Goal: Task Accomplishment & Management: Complete application form

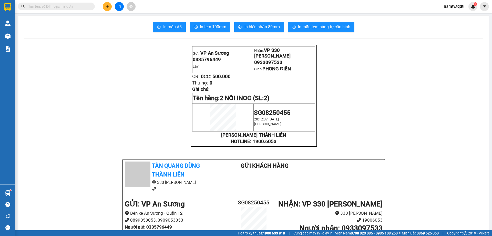
click at [107, 7] on icon "plus" at bounding box center [107, 6] width 0 height 3
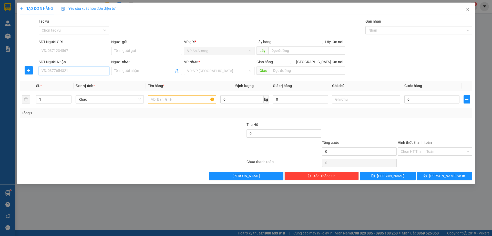
click at [70, 73] on input "SĐT Người Nhận" at bounding box center [74, 71] width 70 height 8
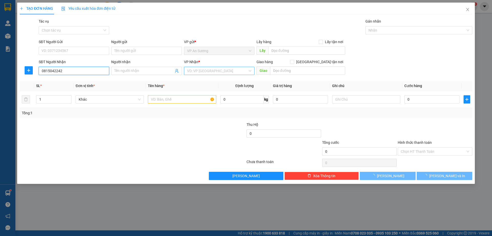
type input "0815042242"
click at [224, 70] on input "search" at bounding box center [217, 71] width 61 height 8
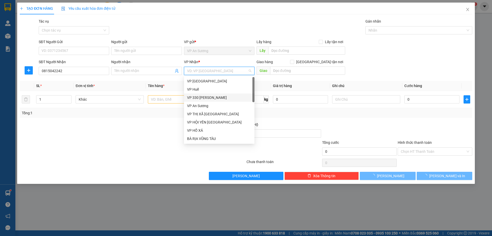
click at [203, 94] on div "VP 330 [PERSON_NAME]" at bounding box center [219, 97] width 70 height 8
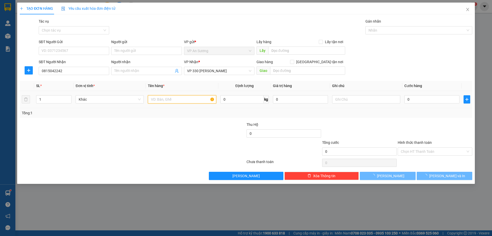
click at [190, 100] on input "text" at bounding box center [182, 99] width 68 height 8
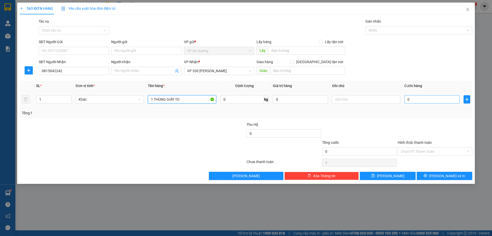
type input "1 THÙNG GIẤY TO"
click at [418, 100] on input "0" at bounding box center [431, 99] width 55 height 8
type input "3"
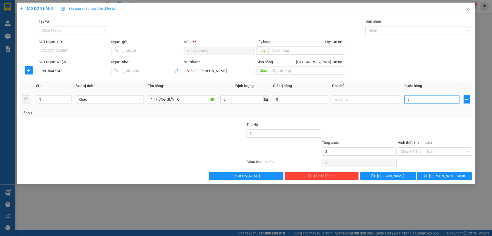
type input "35"
type input "350"
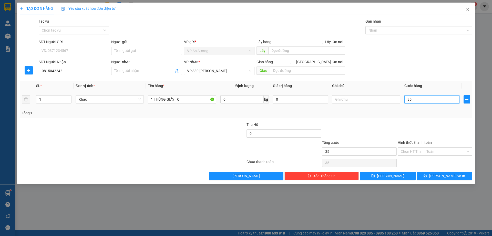
type input "350"
type input "350.000"
click at [415, 124] on div at bounding box center [435, 130] width 76 height 18
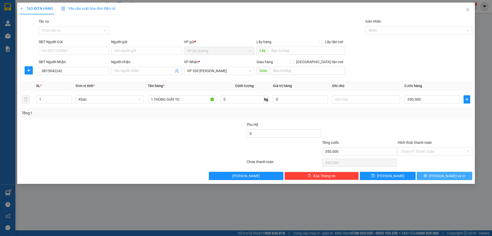
click at [434, 173] on button "Lưu và In" at bounding box center [445, 175] width 56 height 8
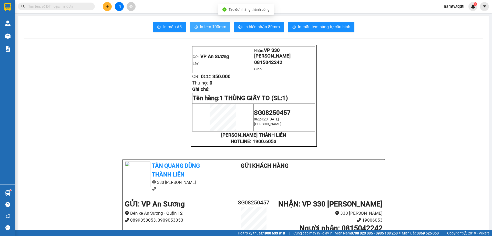
click at [217, 30] on button "In tem 100mm" at bounding box center [210, 27] width 41 height 10
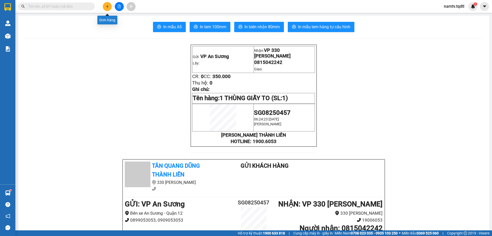
click at [106, 4] on button at bounding box center [107, 6] width 9 height 9
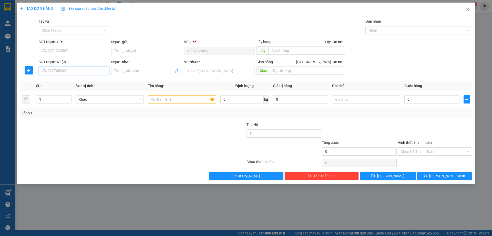
click at [56, 70] on input "SĐT Người Nhận" at bounding box center [74, 71] width 70 height 8
type input "0966235136"
click at [227, 75] on div "VP Nhận * VD: VP Sài Gòn" at bounding box center [219, 68] width 70 height 18
click at [228, 74] on input "search" at bounding box center [217, 71] width 61 height 8
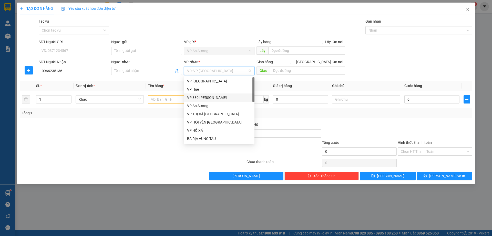
drag, startPoint x: 216, startPoint y: 96, endPoint x: 252, endPoint y: 81, distance: 39.2
click at [219, 95] on div "VP 330 [PERSON_NAME]" at bounding box center [219, 98] width 64 height 6
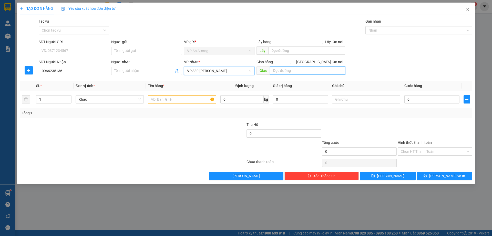
click at [283, 72] on input "text" at bounding box center [307, 70] width 75 height 8
type input "NGÃ BA LA VANG"
click at [176, 100] on input "text" at bounding box center [182, 99] width 68 height 8
drag, startPoint x: 176, startPoint y: 100, endPoint x: 168, endPoint y: 93, distance: 10.7
click at [176, 99] on input "text" at bounding box center [182, 99] width 68 height 8
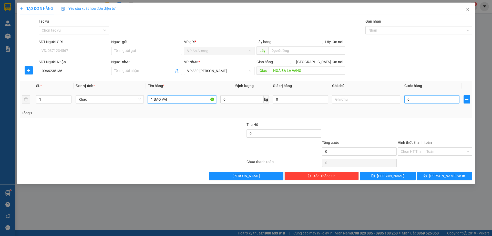
type input "1 BAO VẢI"
click at [434, 102] on input "0" at bounding box center [431, 99] width 55 height 8
type input "1"
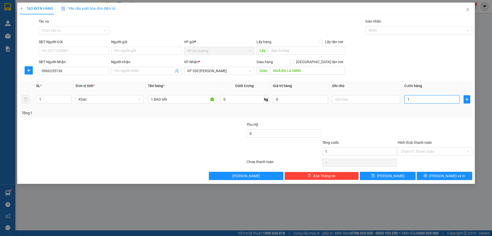
type input "15"
type input "150"
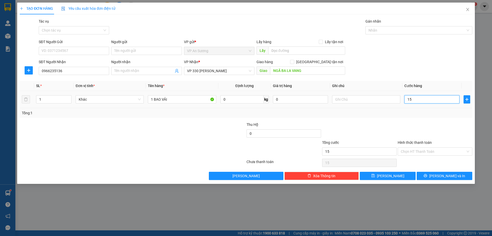
type input "150"
type input "150.000"
drag, startPoint x: 431, startPoint y: 118, endPoint x: 439, endPoint y: 166, distance: 49.2
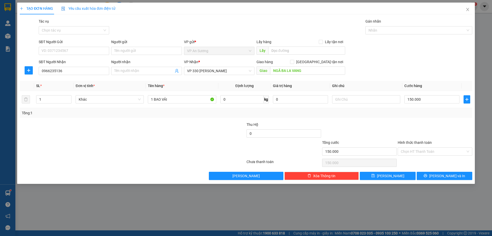
click at [430, 120] on div "Transit Pickup Surcharge Ids Transit Deliver Surcharge Ids Transit Deliver Surc…" at bounding box center [246, 98] width 453 height 161
click at [440, 172] on div "Transit Pickup Surcharge Ids Transit Deliver Surcharge Ids Transit Deliver Surc…" at bounding box center [246, 98] width 453 height 161
click at [441, 173] on span "Lưu và In" at bounding box center [447, 176] width 36 height 6
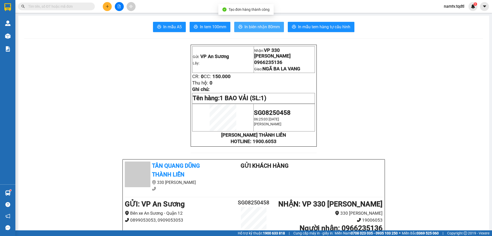
click at [239, 24] on button "In biên nhận 80mm" at bounding box center [259, 27] width 50 height 10
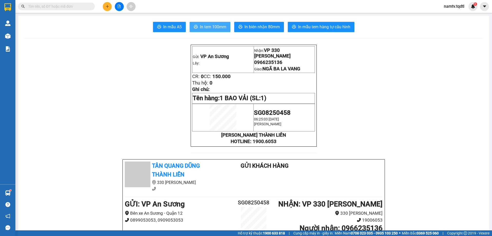
drag, startPoint x: 210, startPoint y: 20, endPoint x: 210, endPoint y: 26, distance: 5.6
drag, startPoint x: 210, startPoint y: 26, endPoint x: 206, endPoint y: 28, distance: 4.4
click at [210, 26] on span "In tem 100mm" at bounding box center [213, 27] width 26 height 6
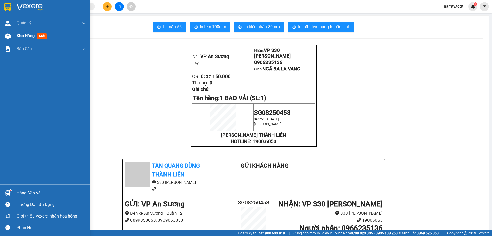
click at [26, 38] on div "Kho hàng mới" at bounding box center [33, 36] width 32 height 6
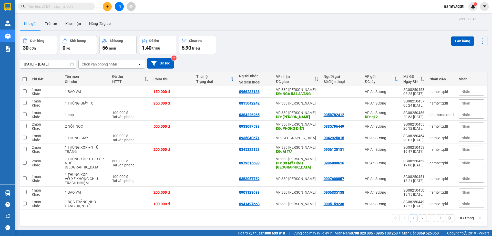
click at [478, 216] on icon "open" at bounding box center [480, 218] width 4 height 4
click at [469, 209] on div "100 / trang" at bounding box center [466, 206] width 31 height 9
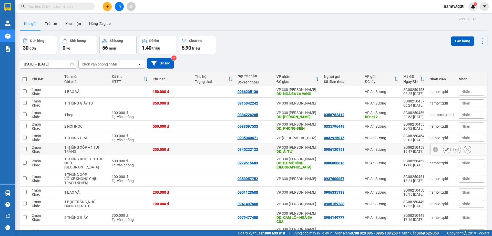
click at [177, 150] on div "200.000 đ" at bounding box center [171, 149] width 37 height 4
checkbox input "true"
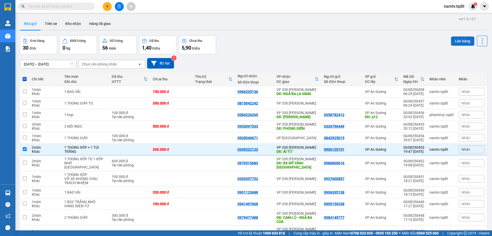
click at [453, 38] on button "Lên hàng" at bounding box center [462, 40] width 23 height 9
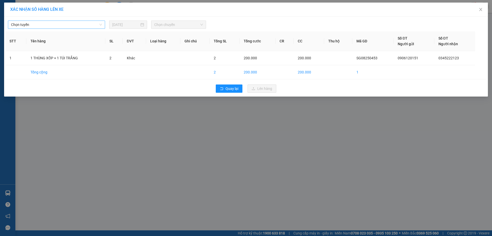
click at [60, 26] on span "Chọn tuyến" at bounding box center [56, 25] width 91 height 8
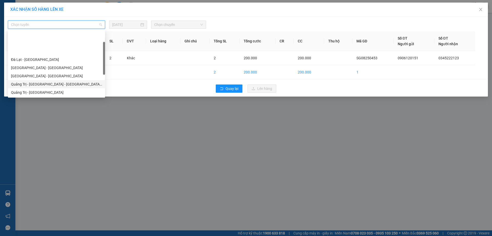
scroll to position [90, 0]
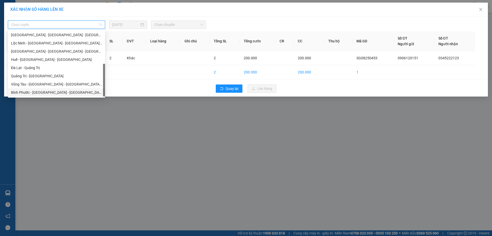
click at [46, 95] on div "Bình Phước - Bình Dương - Quảng Trị" at bounding box center [56, 92] width 91 height 6
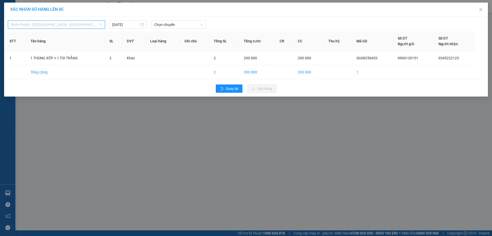
drag, startPoint x: 86, startPoint y: 22, endPoint x: 85, endPoint y: 29, distance: 7.5
click at [86, 22] on span "Bình Phước - Bình Dương - Quảng Trị" at bounding box center [56, 25] width 91 height 8
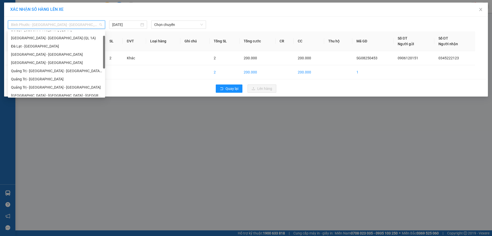
scroll to position [0, 0]
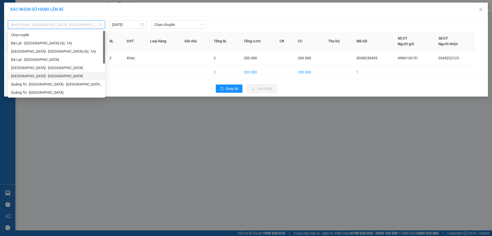
click at [45, 75] on div "Sài Gòn - Quảng Trị" at bounding box center [56, 76] width 91 height 6
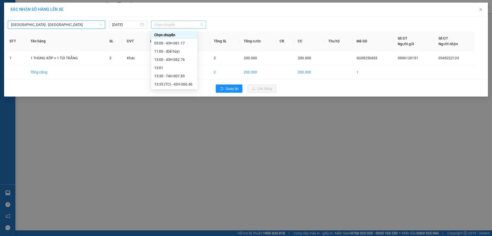
click at [177, 25] on span "Chọn chuyến" at bounding box center [178, 25] width 49 height 8
click at [181, 38] on div "Chọn chuyến" at bounding box center [174, 35] width 46 height 8
click at [180, 27] on span "Chọn chuyến" at bounding box center [178, 25] width 49 height 8
click at [180, 44] on div "05:00 - 43H-061.17" at bounding box center [174, 43] width 40 height 6
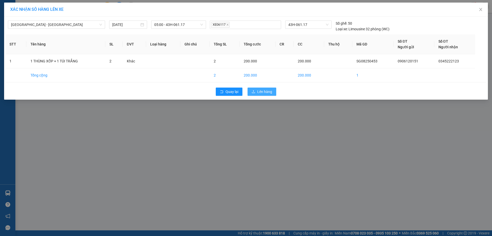
click at [256, 90] on button "Lên hàng" at bounding box center [262, 91] width 29 height 8
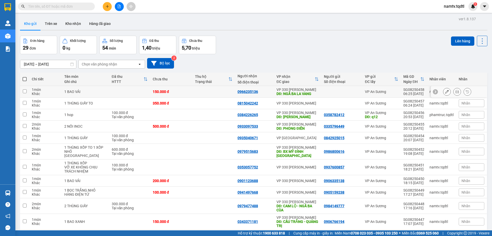
drag, startPoint x: 231, startPoint y: 93, endPoint x: 222, endPoint y: 96, distance: 9.8
click at [231, 93] on td at bounding box center [213, 92] width 42 height 12
checkbox input "true"
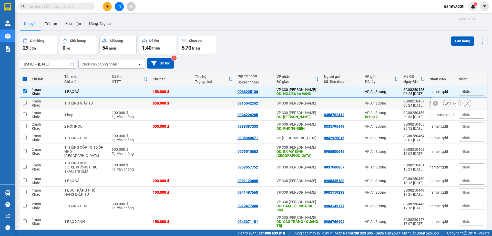
click at [212, 104] on td at bounding box center [213, 103] width 42 height 12
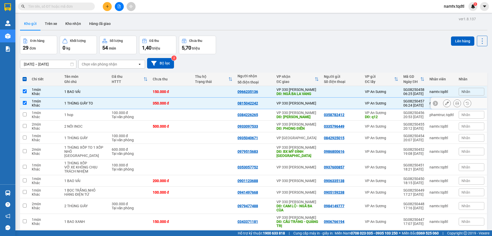
checkbox input "true"
click at [204, 122] on td at bounding box center [213, 126] width 42 height 12
checkbox input "true"
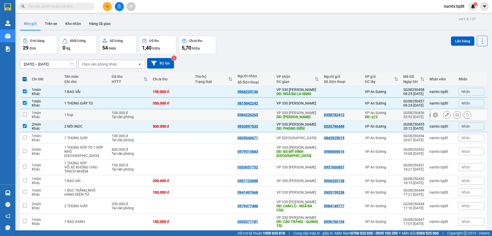
scroll to position [51, 0]
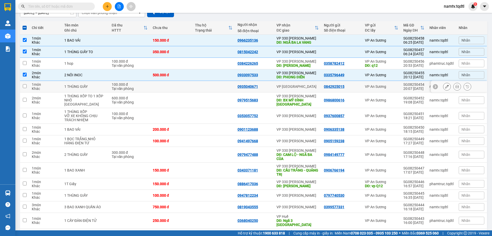
click at [166, 89] on td at bounding box center [171, 87] width 42 height 12
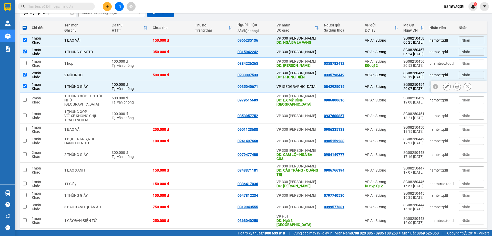
click at [166, 89] on td at bounding box center [171, 87] width 42 height 12
checkbox input "false"
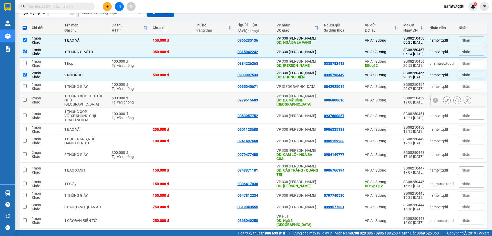
click at [141, 100] on div "Tại văn phòng" at bounding box center [130, 102] width 36 height 4
checkbox input "true"
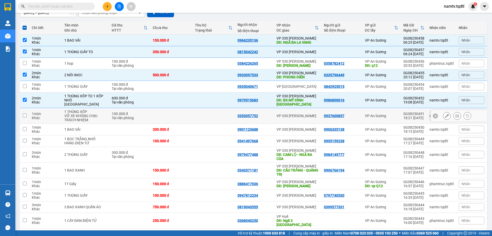
click at [175, 113] on td at bounding box center [171, 116] width 42 height 16
checkbox input "true"
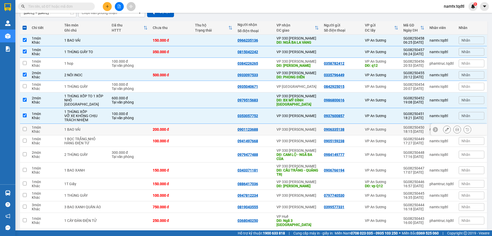
click at [192, 132] on td at bounding box center [213, 130] width 42 height 12
checkbox input "true"
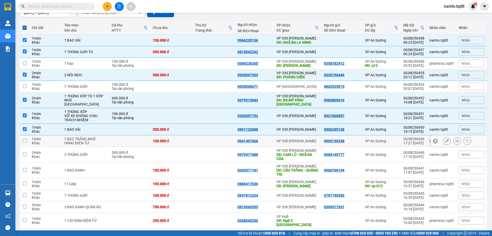
drag, startPoint x: 187, startPoint y: 139, endPoint x: 187, endPoint y: 143, distance: 4.1
click at [187, 140] on td "100.000 đ" at bounding box center [171, 141] width 42 height 12
checkbox input "true"
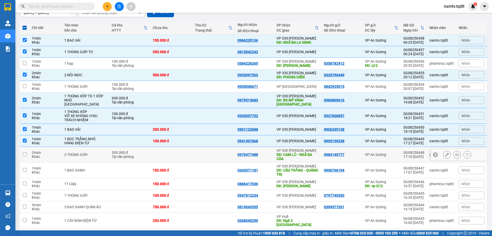
click at [186, 151] on td at bounding box center [171, 155] width 42 height 16
checkbox input "true"
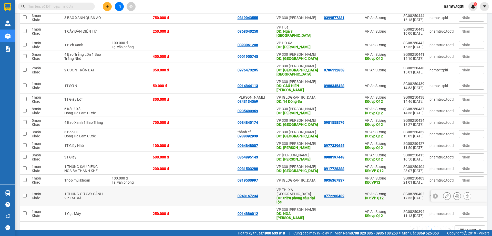
scroll to position [138, 0]
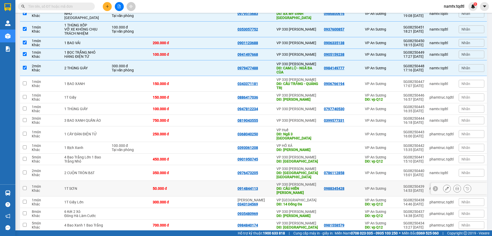
click at [238, 186] on div "0914844113" at bounding box center [248, 188] width 21 height 4
click at [200, 160] on td at bounding box center [213, 159] width 42 height 12
checkbox input "true"
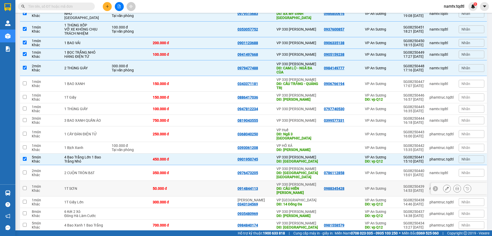
click at [188, 180] on td "50.000 đ" at bounding box center [171, 188] width 42 height 16
checkbox input "true"
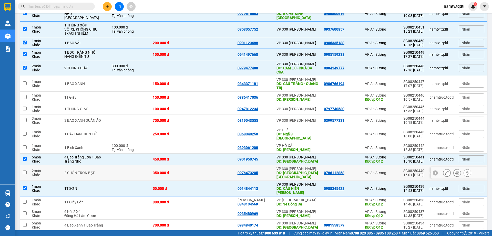
click at [196, 169] on td at bounding box center [213, 173] width 42 height 16
checkbox input "true"
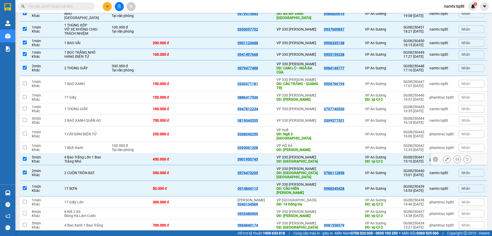
click at [203, 158] on td at bounding box center [213, 159] width 42 height 12
checkbox input "false"
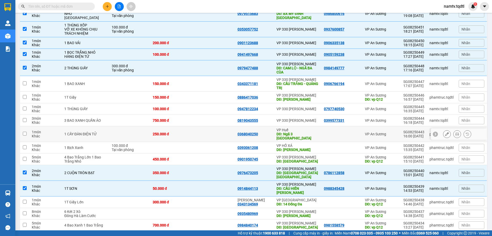
click at [241, 136] on td "0368040250" at bounding box center [254, 134] width 39 height 16
checkbox input "true"
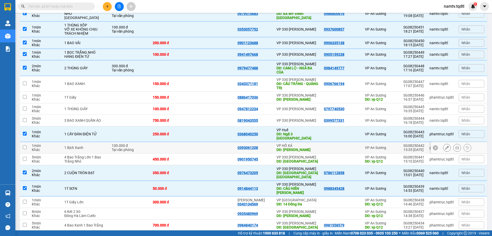
click at [241, 145] on div "0393061208" at bounding box center [248, 147] width 21 height 4
click at [313, 142] on td "VP HỒ XÁ DĐ: Hồ Xá" at bounding box center [297, 148] width 47 height 12
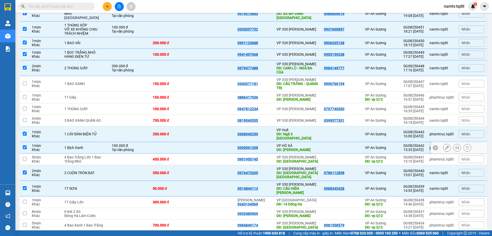
click at [291, 142] on td "VP HỒ XÁ DĐ: Hồ Xá" at bounding box center [297, 148] width 47 height 12
checkbox input "false"
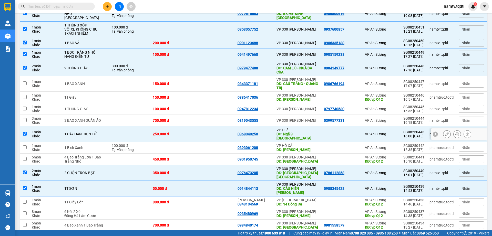
click at [296, 134] on div "DĐ: Ngã 3 [PERSON_NAME][GEOGRAPHIC_DATA]" at bounding box center [298, 136] width 42 height 8
checkbox input "false"
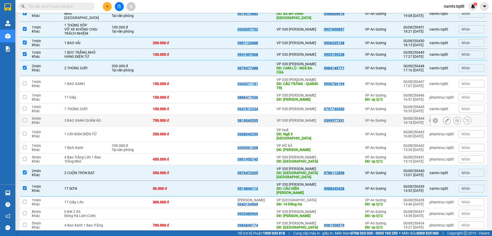
click at [218, 118] on td at bounding box center [213, 121] width 42 height 12
checkbox input "true"
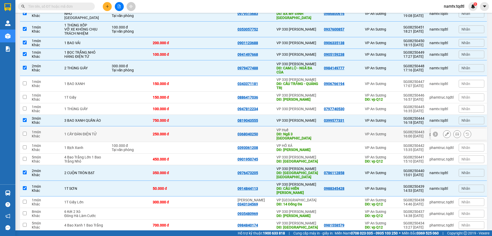
scroll to position [112, 0]
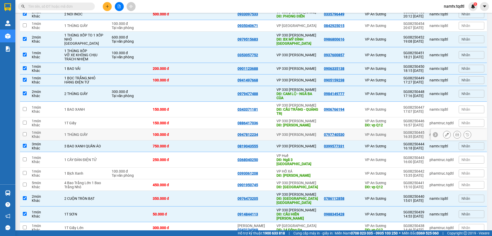
click at [238, 136] on div "0947812234" at bounding box center [248, 134] width 21 height 4
click at [260, 132] on div "0947812234" at bounding box center [255, 134] width 34 height 4
checkbox input "true"
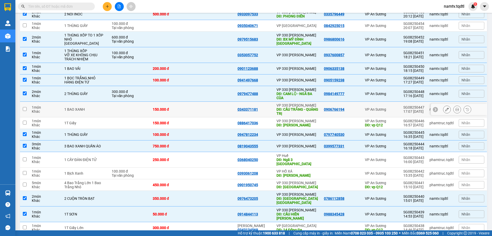
click at [315, 105] on div "VP 330 [PERSON_NAME]" at bounding box center [298, 105] width 42 height 4
checkbox input "true"
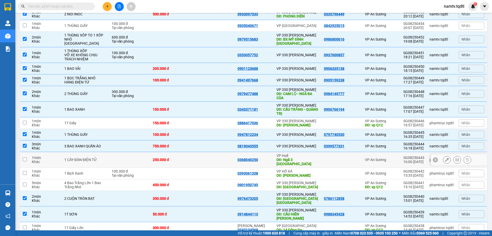
scroll to position [0, 0]
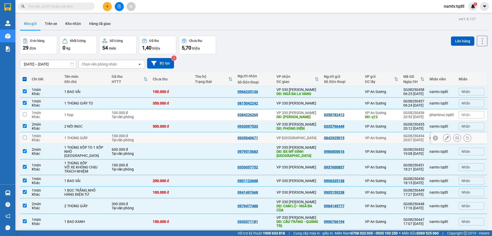
click at [350, 136] on div "0842925015" at bounding box center [342, 138] width 36 height 4
checkbox input "true"
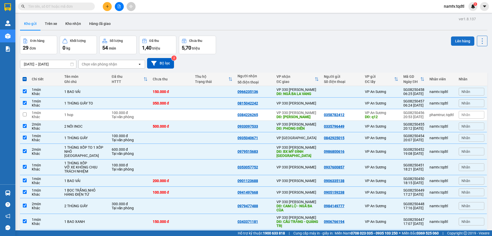
drag, startPoint x: 457, startPoint y: 41, endPoint x: 455, endPoint y: 41, distance: 2.6
click at [456, 41] on button "Lên hàng" at bounding box center [462, 40] width 23 height 9
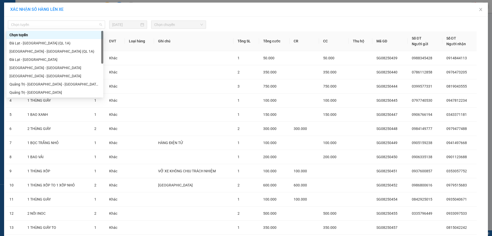
drag, startPoint x: 96, startPoint y: 26, endPoint x: 94, endPoint y: 30, distance: 4.5
click at [95, 26] on span "Chọn tuyến" at bounding box center [56, 25] width 91 height 8
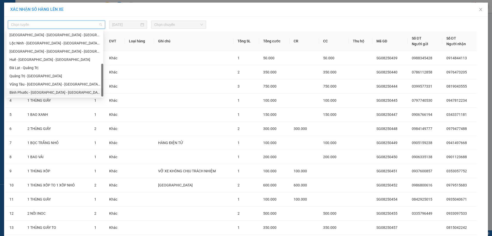
click at [32, 95] on div "Bình Phước - Bình Dương - Quảng Trị" at bounding box center [54, 92] width 97 height 8
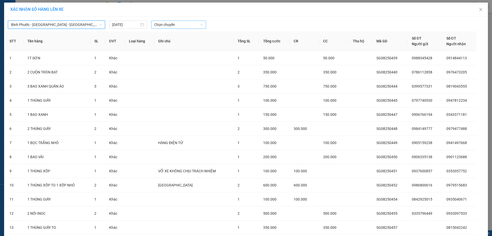
click at [170, 21] on div "Bình Phước - Bình Dương - Quảng Trị Bình Phước - Bình Dương - Quảng Trị 11/08/2…" at bounding box center [245, 23] width 481 height 11
click at [180, 27] on span "Chọn chuyến" at bounding box center [178, 25] width 49 height 8
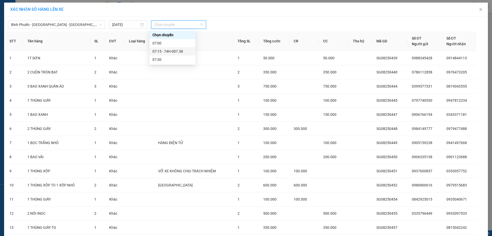
drag, startPoint x: 183, startPoint y: 52, endPoint x: 151, endPoint y: 35, distance: 35.9
click at [183, 52] on div "07:15 - 74H-007.38" at bounding box center [172, 51] width 40 height 6
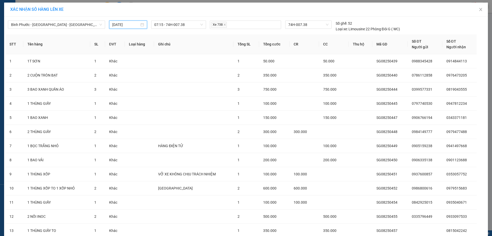
click at [130, 27] on input "11/08/2025" at bounding box center [125, 25] width 27 height 6
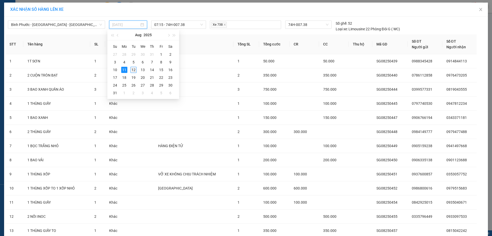
click at [133, 70] on div "12" at bounding box center [133, 70] width 6 height 6
type input "12/08/2025"
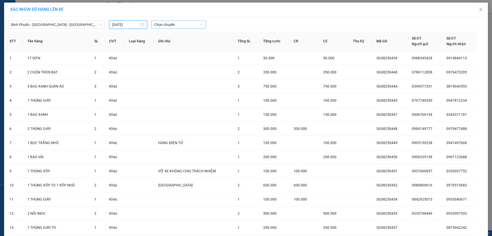
click at [171, 24] on span "Chọn chuyến" at bounding box center [178, 25] width 49 height 8
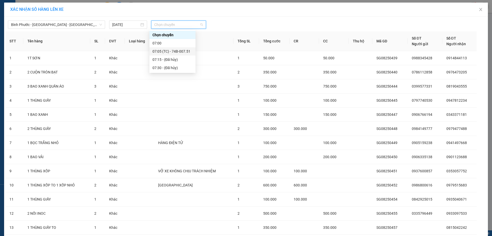
click at [176, 52] on div "07:05 (TC) - 74B-007.51" at bounding box center [172, 51] width 40 height 6
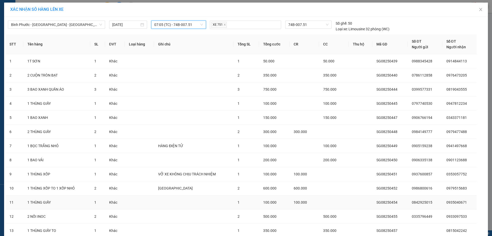
scroll to position [53, 0]
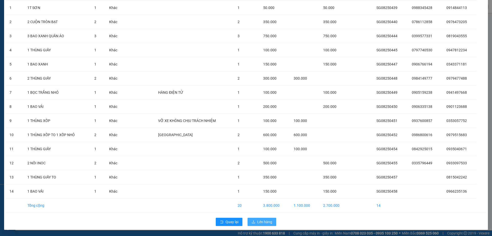
click at [266, 220] on span "Lên hàng" at bounding box center [264, 222] width 15 height 6
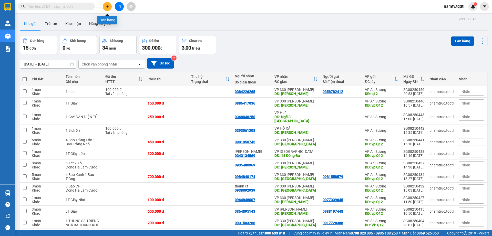
click at [108, 7] on icon "plus" at bounding box center [108, 7] width 4 height 4
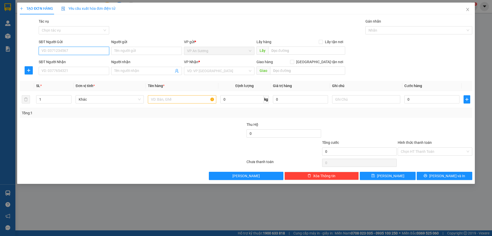
click at [78, 54] on input "SĐT Người Gửi" at bounding box center [74, 51] width 70 height 8
click at [79, 53] on input "SĐT Người Gửi" at bounding box center [74, 51] width 70 height 8
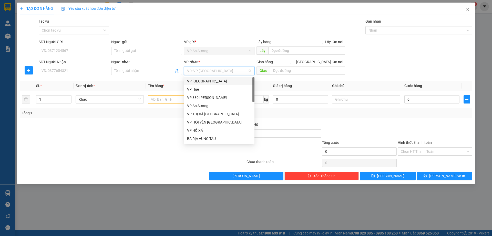
click at [205, 68] on input "search" at bounding box center [217, 71] width 61 height 8
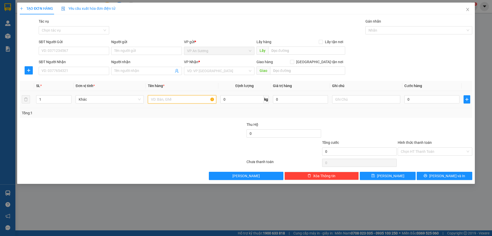
click at [166, 99] on input "text" at bounding box center [182, 99] width 68 height 8
type input "1 VALY MÀU HỒNG"
click at [75, 45] on div "SĐT Người Gửi" at bounding box center [74, 43] width 70 height 8
click at [73, 47] on div "SĐT Người Gửi VD: 0371234567" at bounding box center [74, 48] width 70 height 18
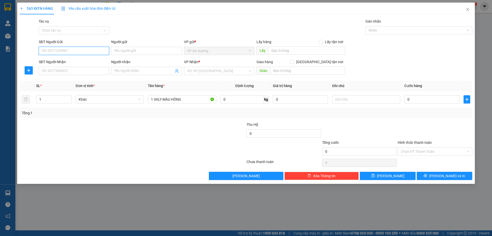
click at [72, 48] on input "SĐT Người Gửi" at bounding box center [74, 51] width 70 height 8
type input "0934763763"
click at [85, 71] on input "SĐT Người Nhận" at bounding box center [74, 71] width 70 height 8
type input "0937370543"
click at [216, 66] on div "VP Nhận *" at bounding box center [219, 63] width 70 height 8
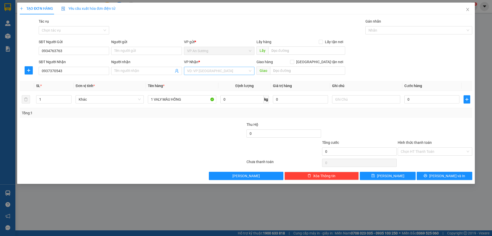
drag, startPoint x: 214, startPoint y: 66, endPoint x: 214, endPoint y: 69, distance: 2.8
click at [214, 69] on div "VP Nhận * VD: VP Sài Gòn" at bounding box center [219, 68] width 70 height 18
drag, startPoint x: 215, startPoint y: 76, endPoint x: 217, endPoint y: 73, distance: 3.3
click at [215, 76] on div "VP Nhận * VD: VP Sài Gòn" at bounding box center [219, 68] width 70 height 18
click at [217, 73] on input "search" at bounding box center [217, 71] width 61 height 8
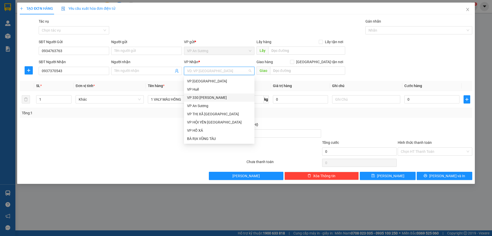
click at [221, 97] on div "VP 330 [PERSON_NAME]" at bounding box center [219, 98] width 64 height 6
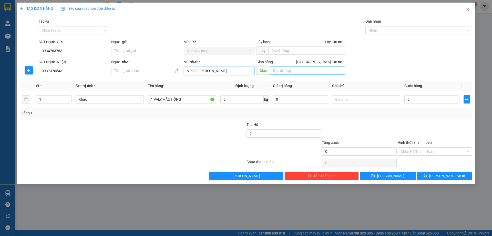
drag, startPoint x: 304, startPoint y: 75, endPoint x: 306, endPoint y: 71, distance: 4.2
click at [304, 74] on div "Giao" at bounding box center [301, 71] width 89 height 8
click at [306, 71] on input "text" at bounding box center [307, 70] width 75 height 8
click at [306, 70] on input "text" at bounding box center [307, 70] width 75 height 8
type input "CỔNG CHÀO XÃ TRUNG HẢI"
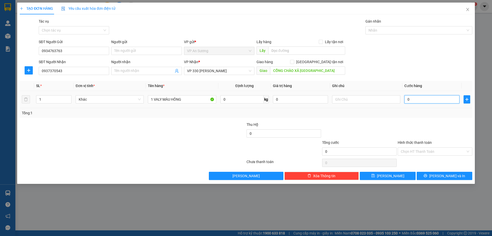
click at [408, 102] on input "0" at bounding box center [431, 99] width 55 height 8
type input "2"
type input "20"
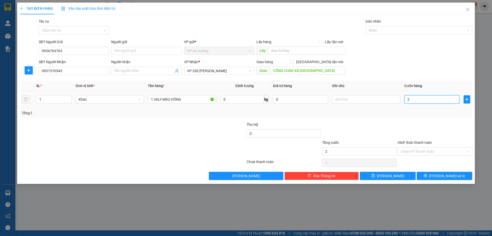
type input "20"
type input "200"
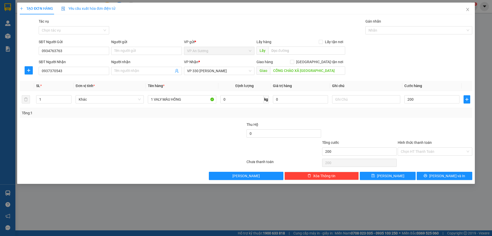
type input "200.000"
drag, startPoint x: 374, startPoint y: 130, endPoint x: 377, endPoint y: 133, distance: 4.2
click at [377, 133] on div at bounding box center [360, 130] width 76 height 18
click at [430, 149] on input "Hình thức thanh toán" at bounding box center [433, 151] width 65 height 8
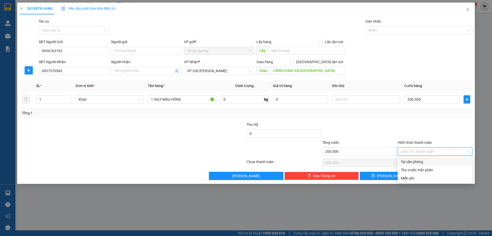
click at [421, 160] on div "Tại văn phòng" at bounding box center [435, 162] width 68 height 6
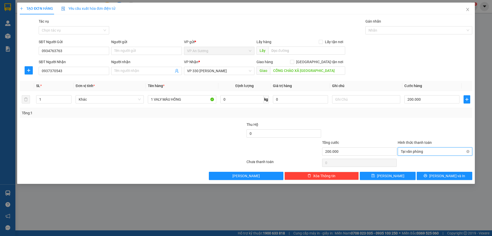
click at [417, 153] on span "Tại văn phòng" at bounding box center [435, 151] width 68 height 8
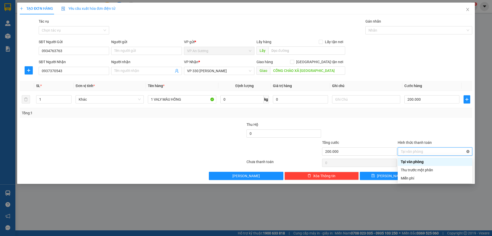
type input "200.000"
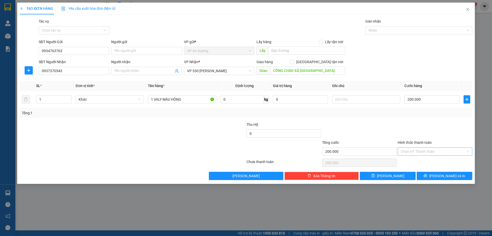
click at [431, 127] on div at bounding box center [435, 130] width 76 height 18
click at [427, 177] on icon "printer" at bounding box center [426, 175] width 4 height 4
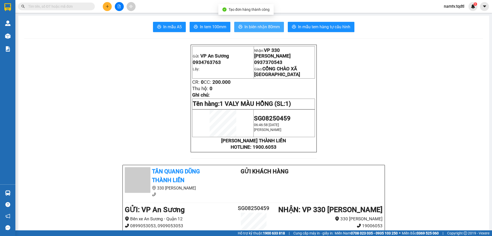
click at [259, 24] on span "In biên nhận 80mm" at bounding box center [261, 27] width 35 height 6
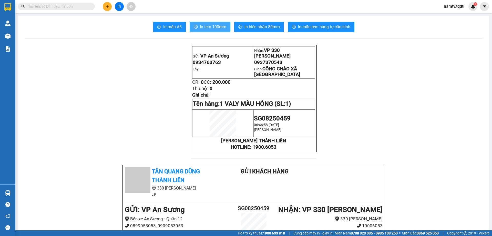
drag, startPoint x: 207, startPoint y: 25, endPoint x: 211, endPoint y: 26, distance: 3.9
click at [207, 25] on span "In tem 100mm" at bounding box center [213, 27] width 26 height 6
click at [78, 7] on input "text" at bounding box center [58, 7] width 60 height 6
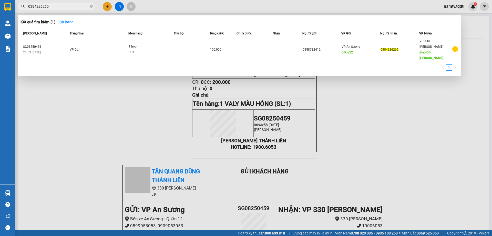
type input "0384226265"
click at [371, 119] on div at bounding box center [246, 118] width 492 height 236
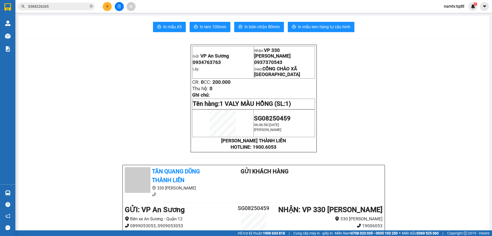
click at [57, 6] on input "0384226265" at bounding box center [58, 7] width 60 height 6
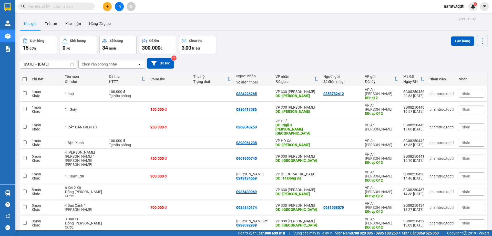
click at [62, 8] on input "text" at bounding box center [58, 7] width 60 height 6
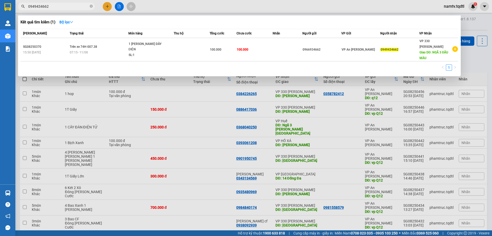
type input "0949434662"
click at [467, 62] on div at bounding box center [246, 118] width 492 height 236
